Goal: Information Seeking & Learning: Learn about a topic

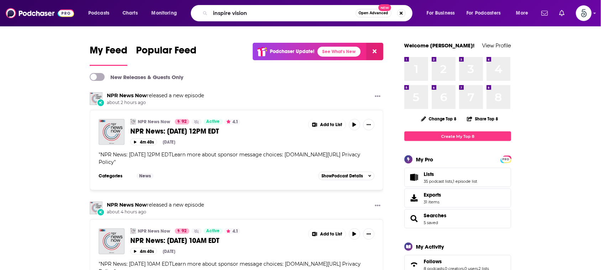
type input "inspire vision"
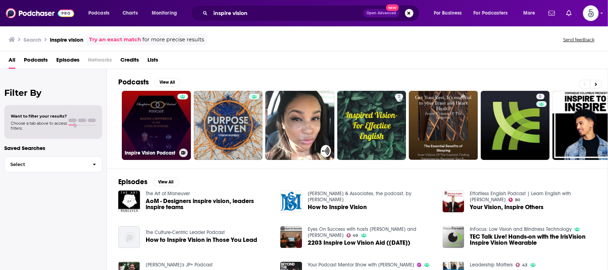
click at [149, 119] on link "Inspire Vision Podcast" at bounding box center [156, 125] width 69 height 69
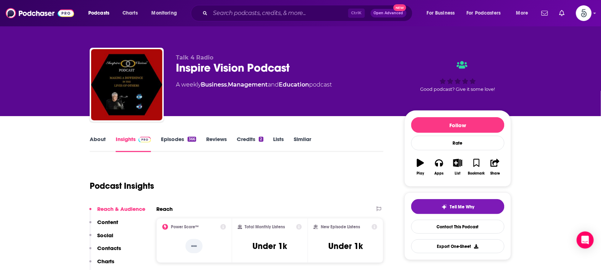
click at [95, 139] on link "About" at bounding box center [98, 144] width 16 height 16
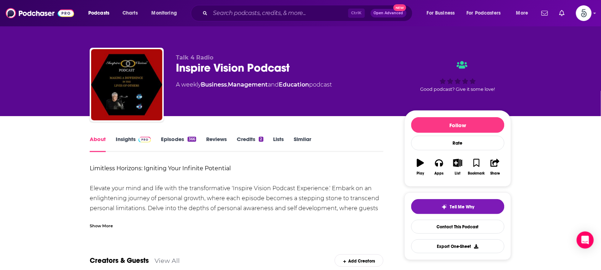
click at [107, 223] on div "Show More" at bounding box center [101, 225] width 23 height 7
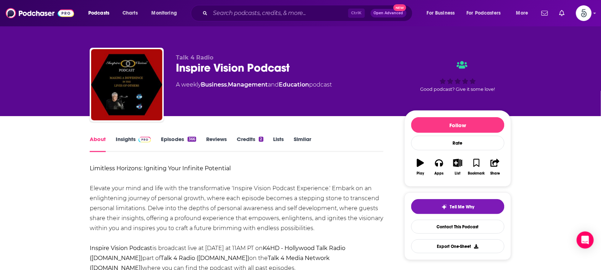
click at [130, 138] on link "Insights" at bounding box center [133, 144] width 35 height 16
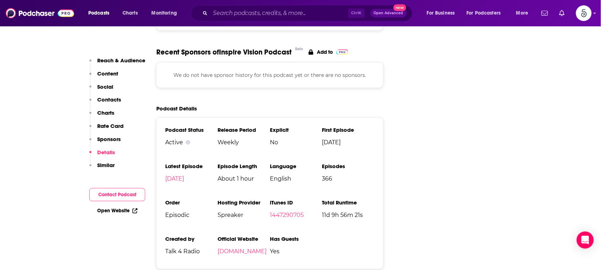
scroll to position [986, 0]
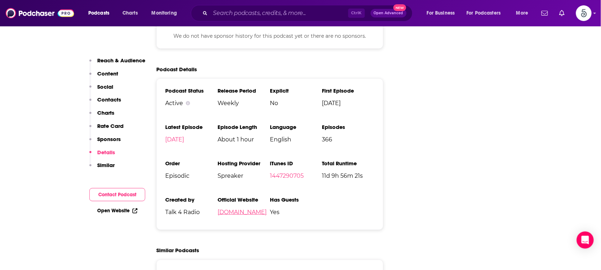
click at [253, 209] on link "[DOMAIN_NAME]" at bounding box center [241, 212] width 49 height 7
click at [314, 13] on input "Search podcasts, credits, & more..." at bounding box center [279, 12] width 138 height 11
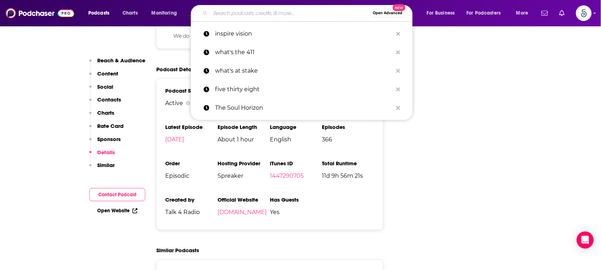
paste input "Dr. [PERSON_NAME] Speaks"
type input "Dr. [PERSON_NAME] Speaks"
